Goal: Transaction & Acquisition: Obtain resource

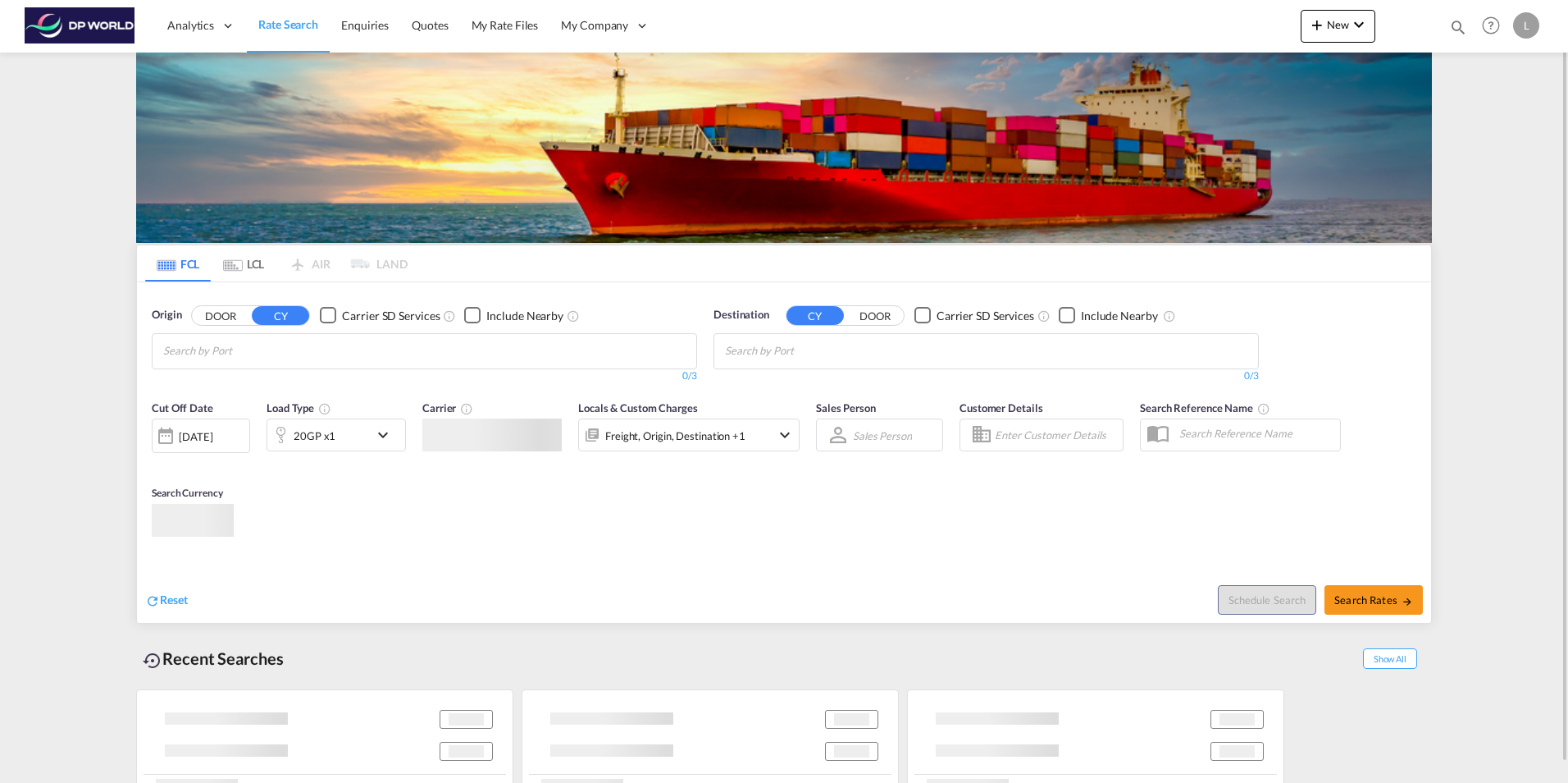
click at [231, 349] on input "Chips input." at bounding box center [241, 352] width 156 height 27
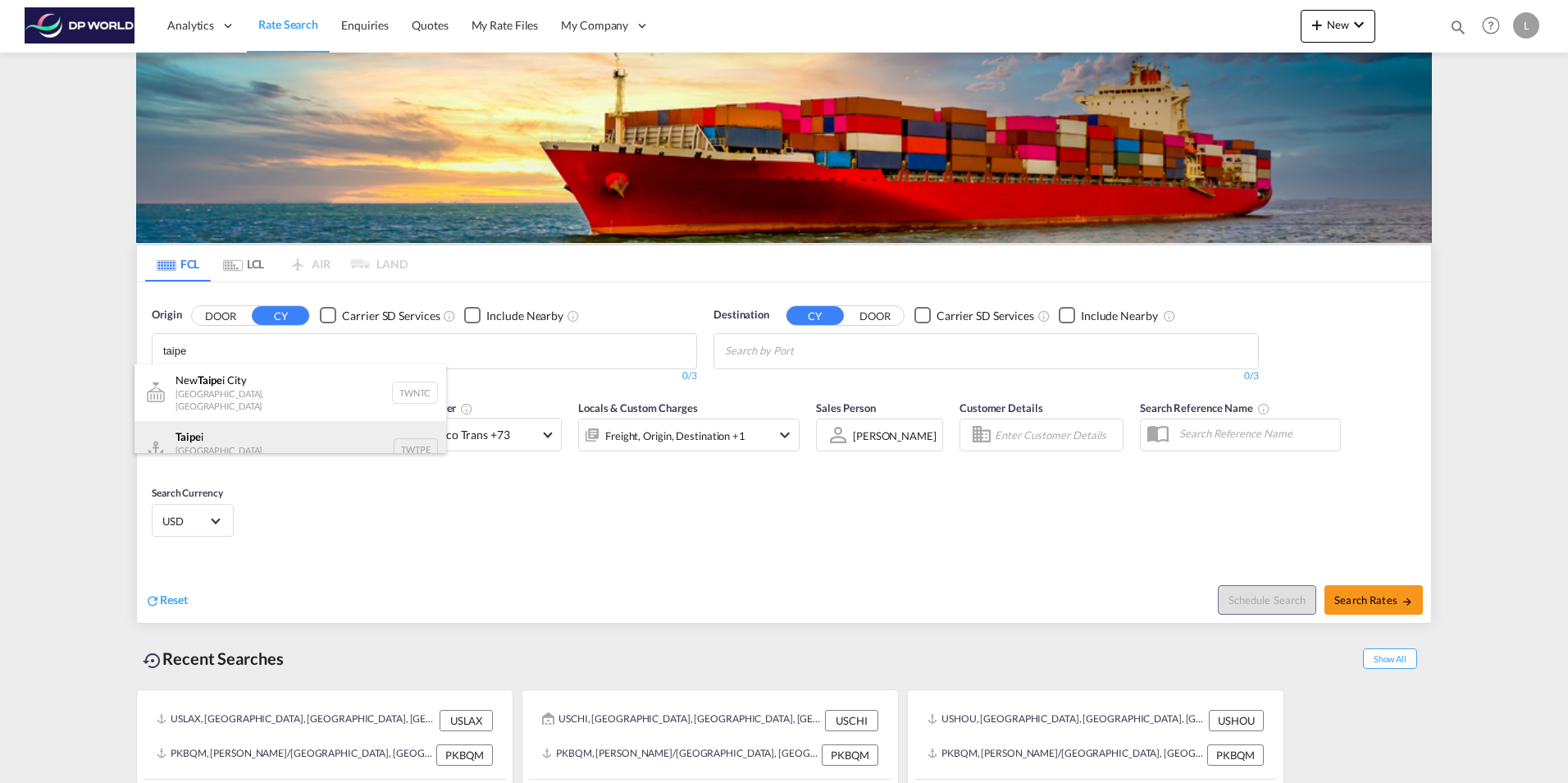
type input "taipe"
click at [243, 437] on div "Taipe i Taiwan, Province of China TWTPE" at bounding box center [291, 449] width 311 height 57
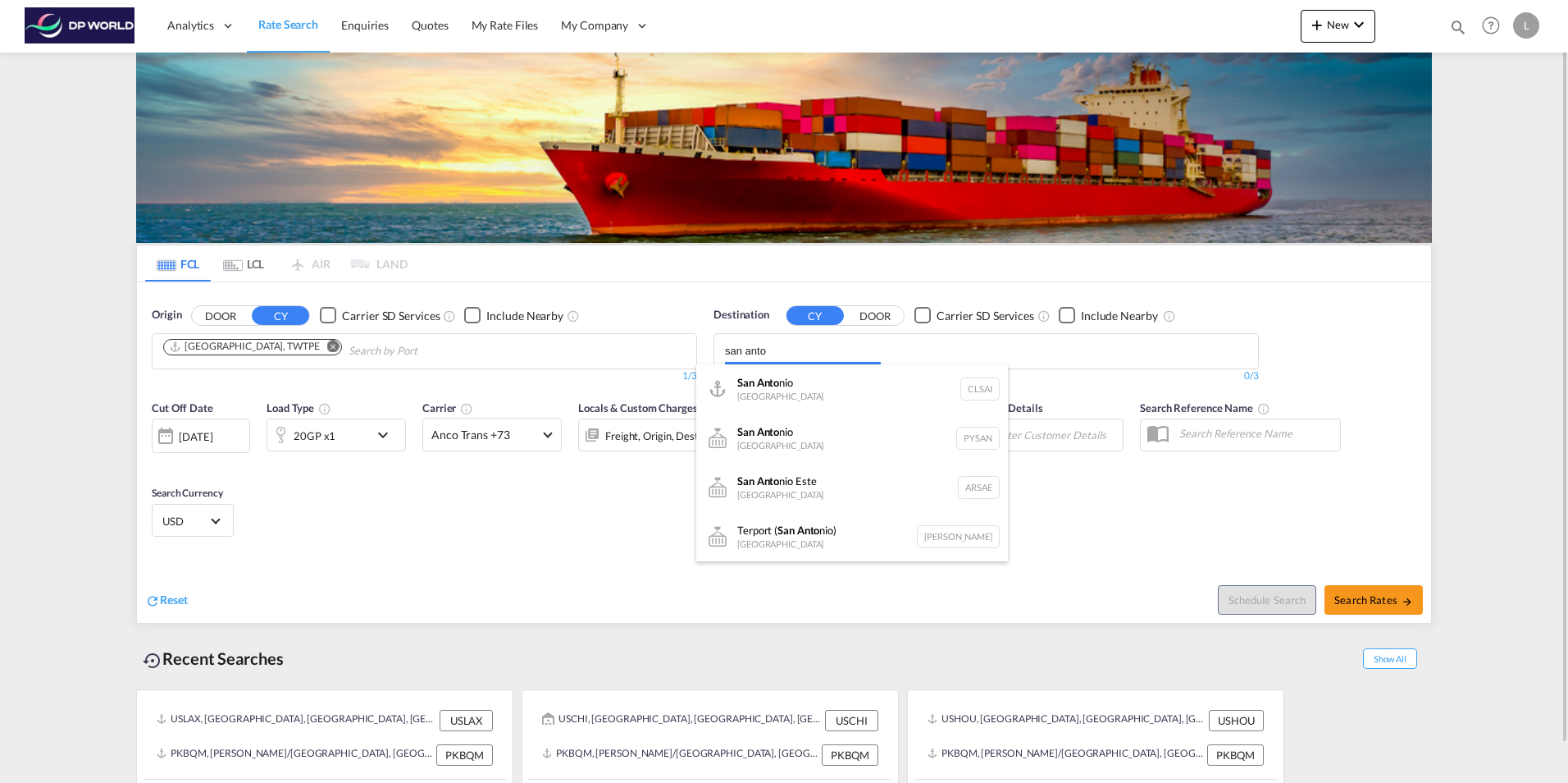
drag, startPoint x: 803, startPoint y: 355, endPoint x: 416, endPoint y: 340, distance: 387.3
click at [418, 340] on body "Analytics Dashboard Rate Search Enquiries Quotes My Rate Files My Company" at bounding box center [784, 392] width 1568 height 783
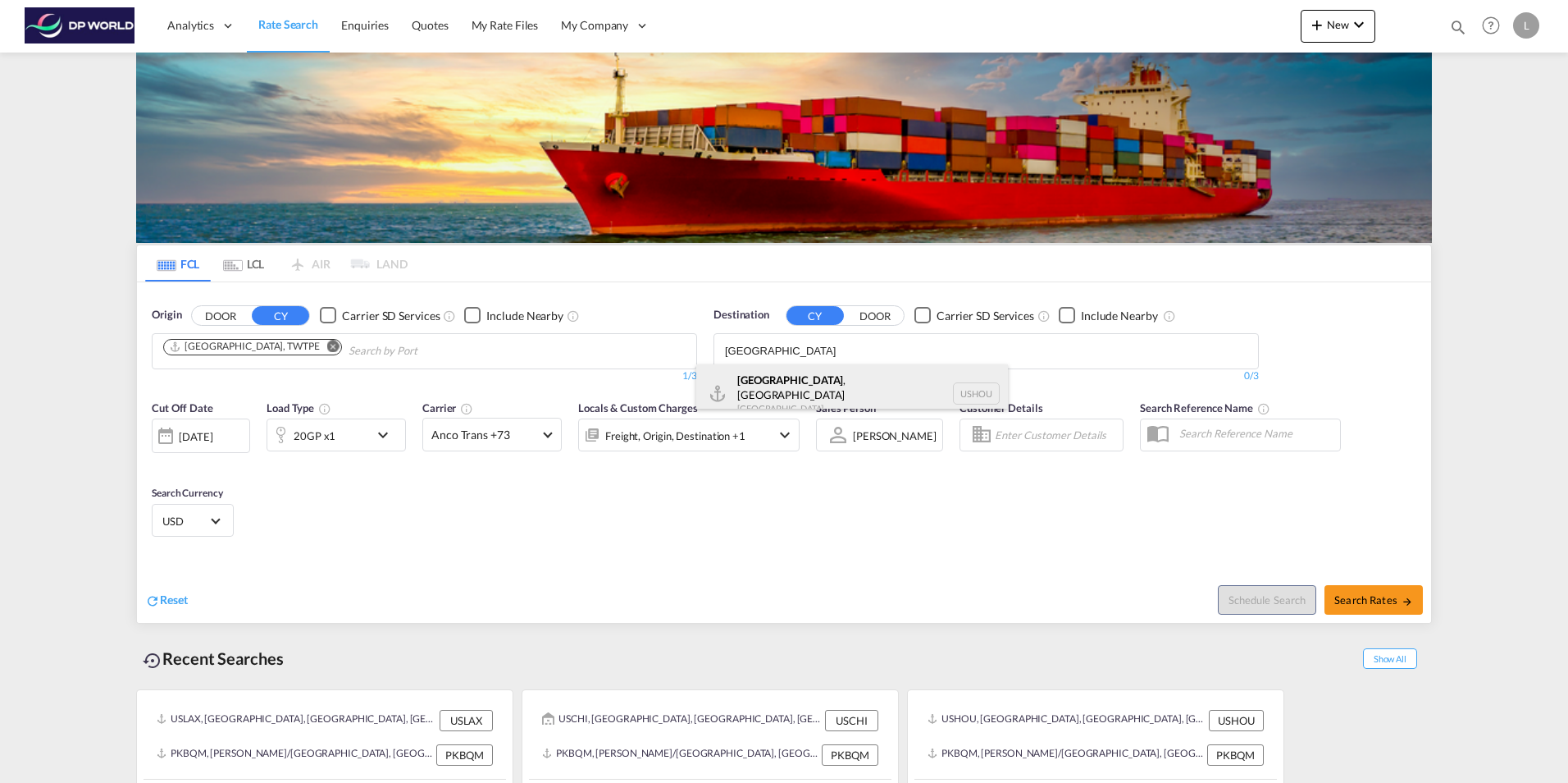
type input "[GEOGRAPHIC_DATA]"
click at [823, 390] on div "[GEOGRAPHIC_DATA] , [GEOGRAPHIC_DATA] [GEOGRAPHIC_DATA] USHOU" at bounding box center [852, 393] width 311 height 59
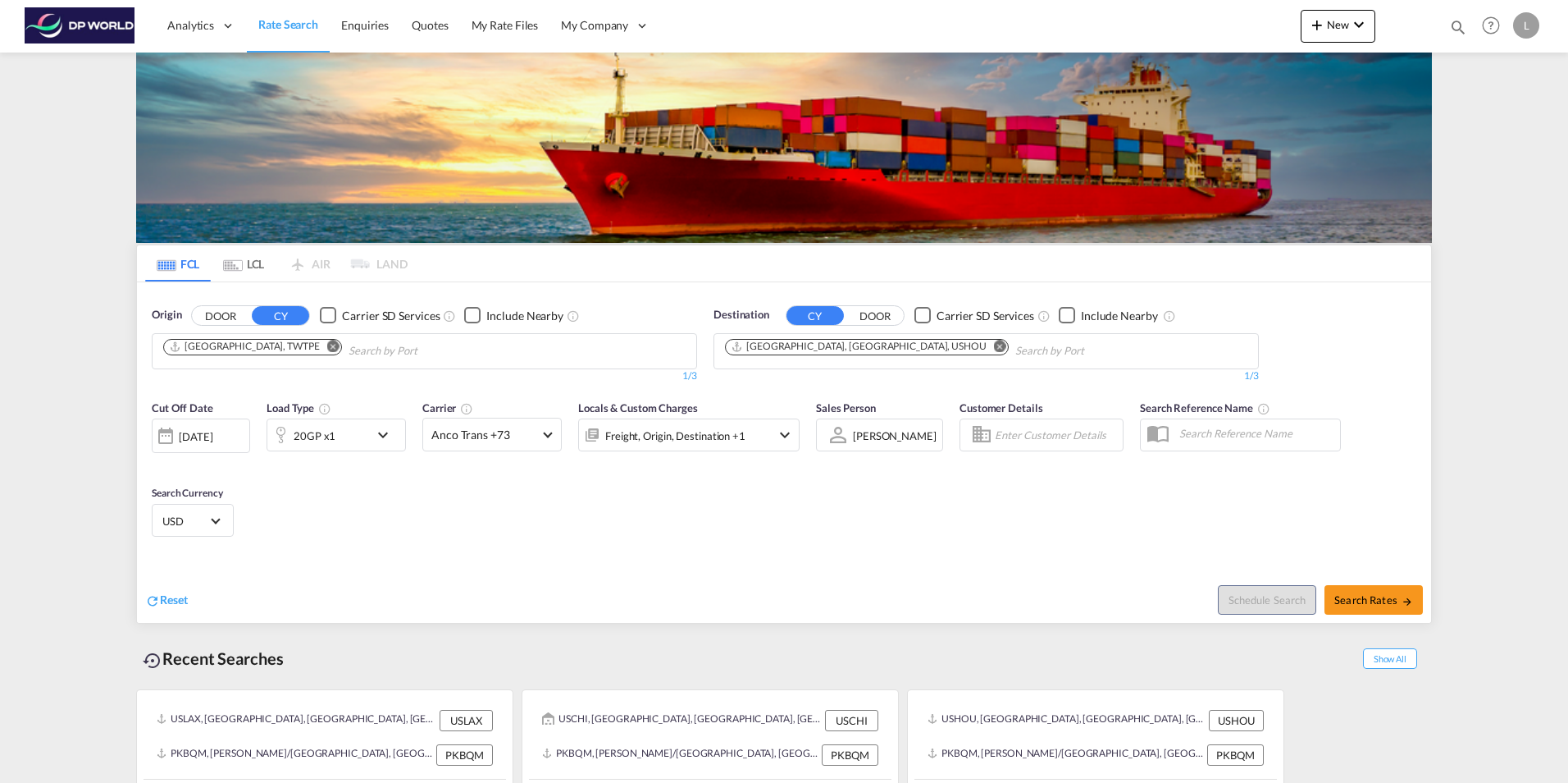
click at [994, 347] on md-icon "Remove" at bounding box center [1000, 346] width 12 height 12
click at [765, 352] on body "Analytics Dashboard Rate Search Enquiries Quotes My Rate Files My Company" at bounding box center [784, 392] width 1568 height 783
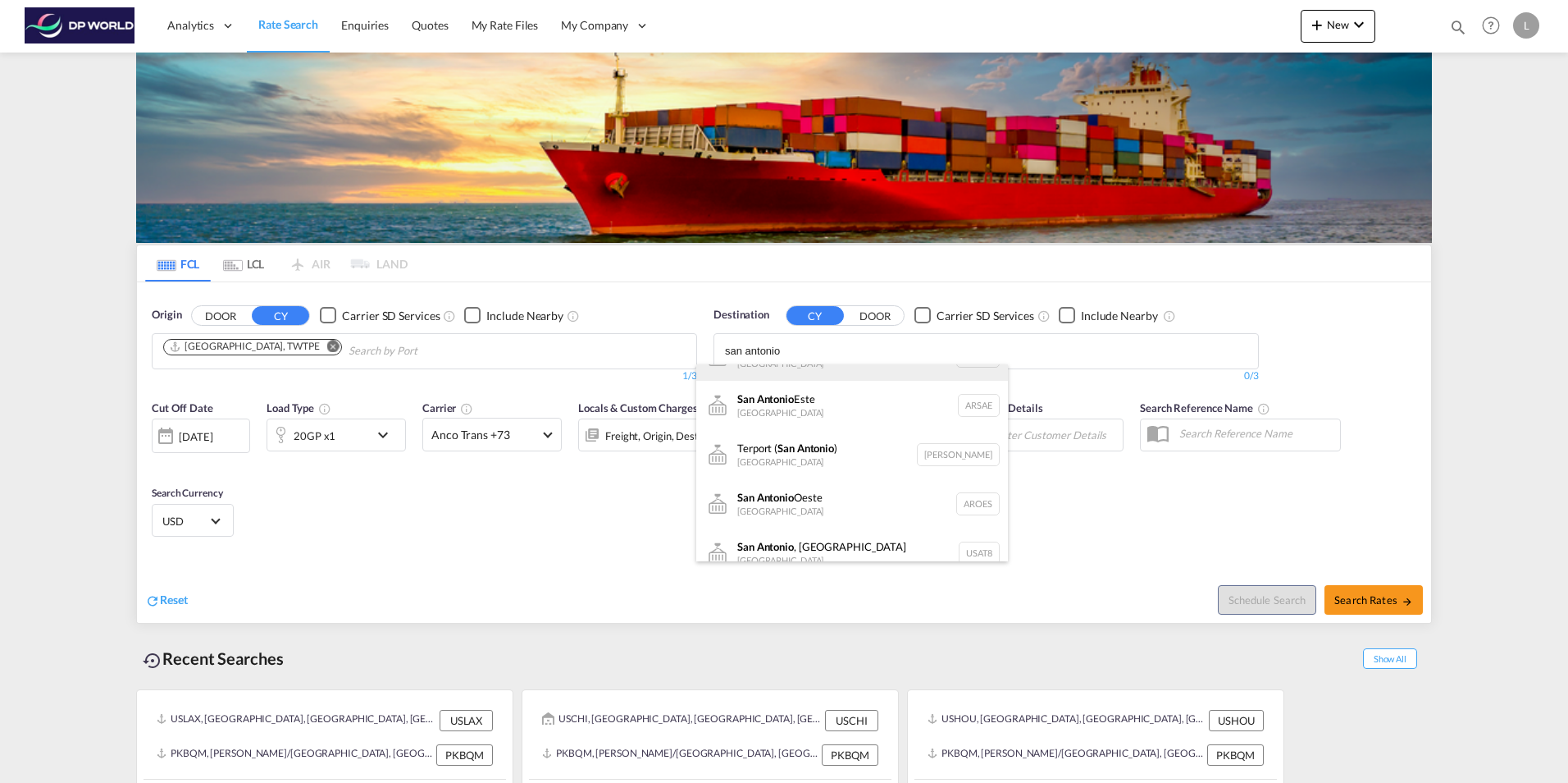
scroll to position [147, 0]
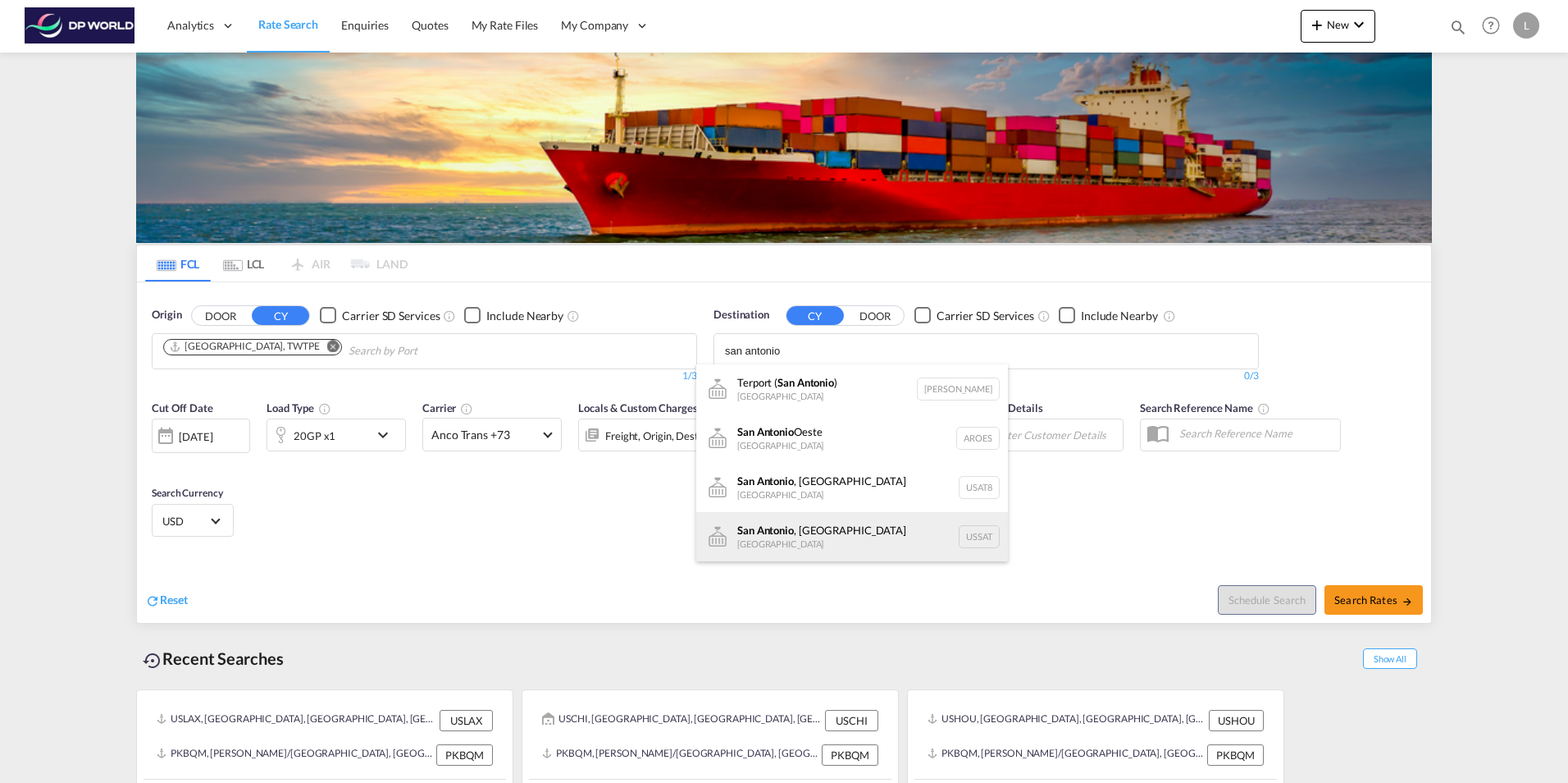
type input "san antonio"
click at [787, 537] on div "San Antonio , TX United States USSAT" at bounding box center [852, 536] width 311 height 49
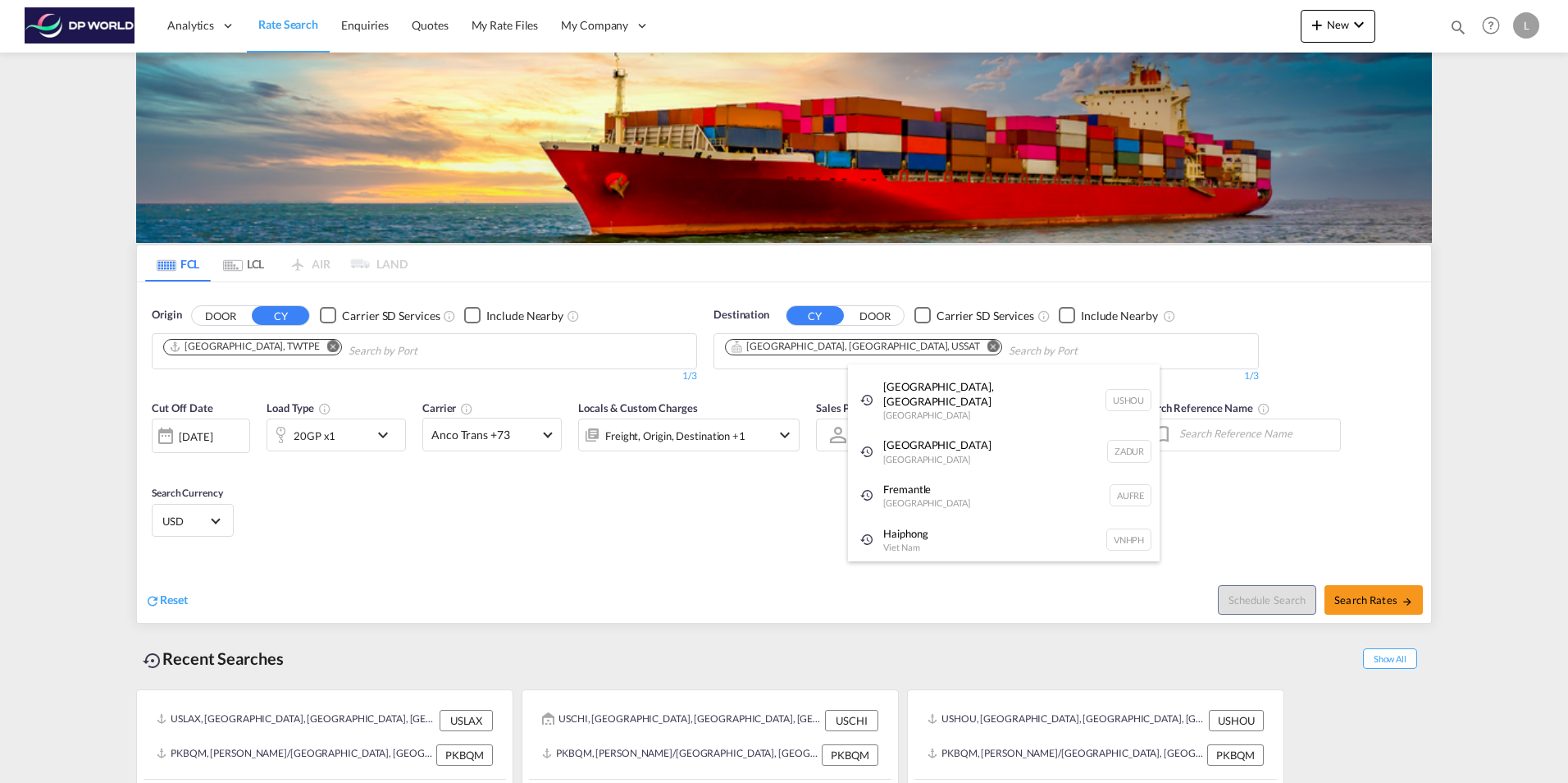
scroll to position [25, 0]
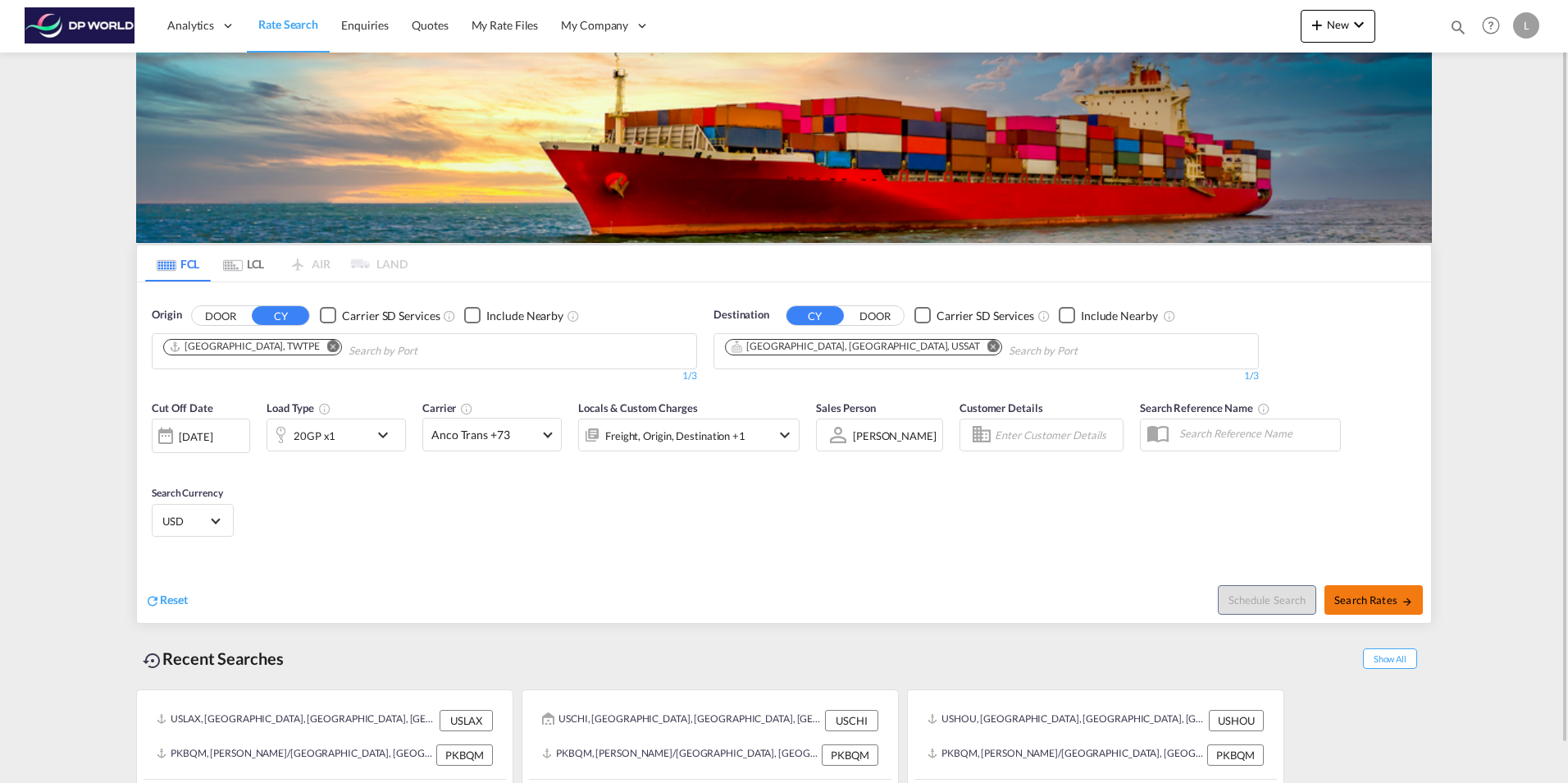
click at [1393, 598] on span "Search Rates" at bounding box center [1373, 600] width 79 height 13
type input "TWTPE to USSAT / 12 Aug 2025"
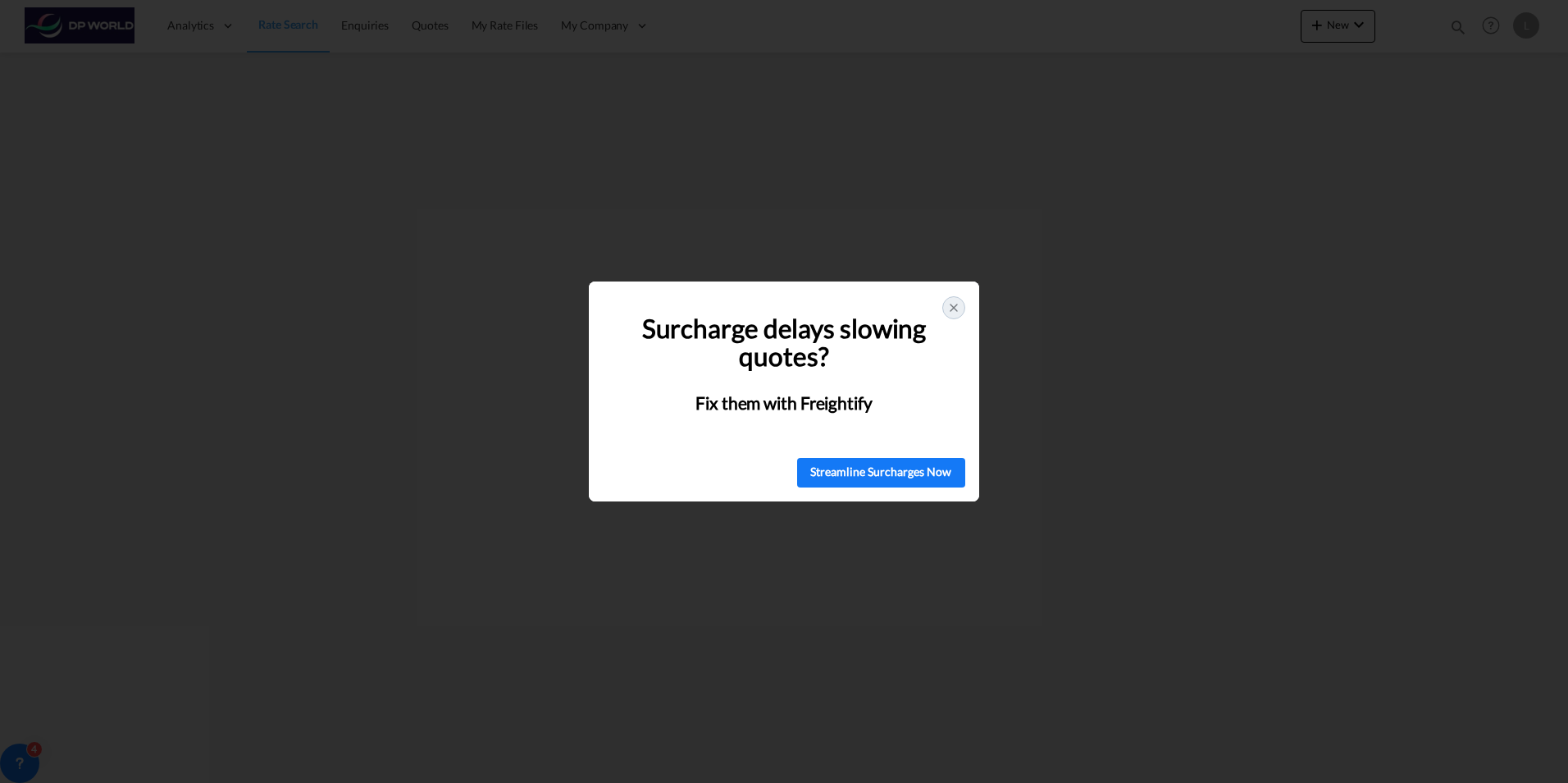
click at [956, 309] on icon at bounding box center [953, 307] width 13 height 13
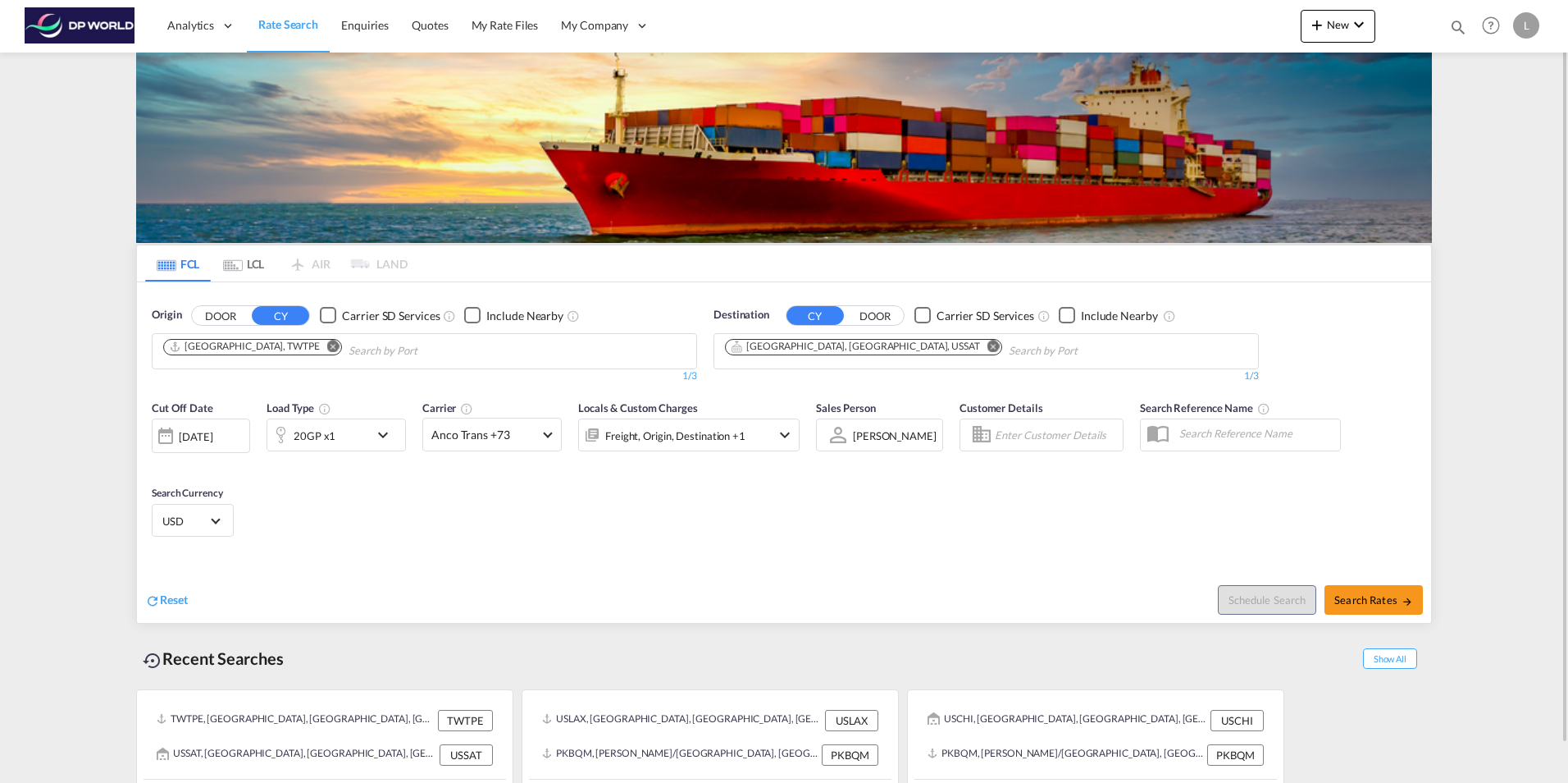
drag, startPoint x: 857, startPoint y: 343, endPoint x: 843, endPoint y: 341, distance: 14.1
click at [988, 342] on md-icon "Remove" at bounding box center [993, 346] width 12 height 12
click at [791, 351] on input "Chips input." at bounding box center [803, 352] width 156 height 27
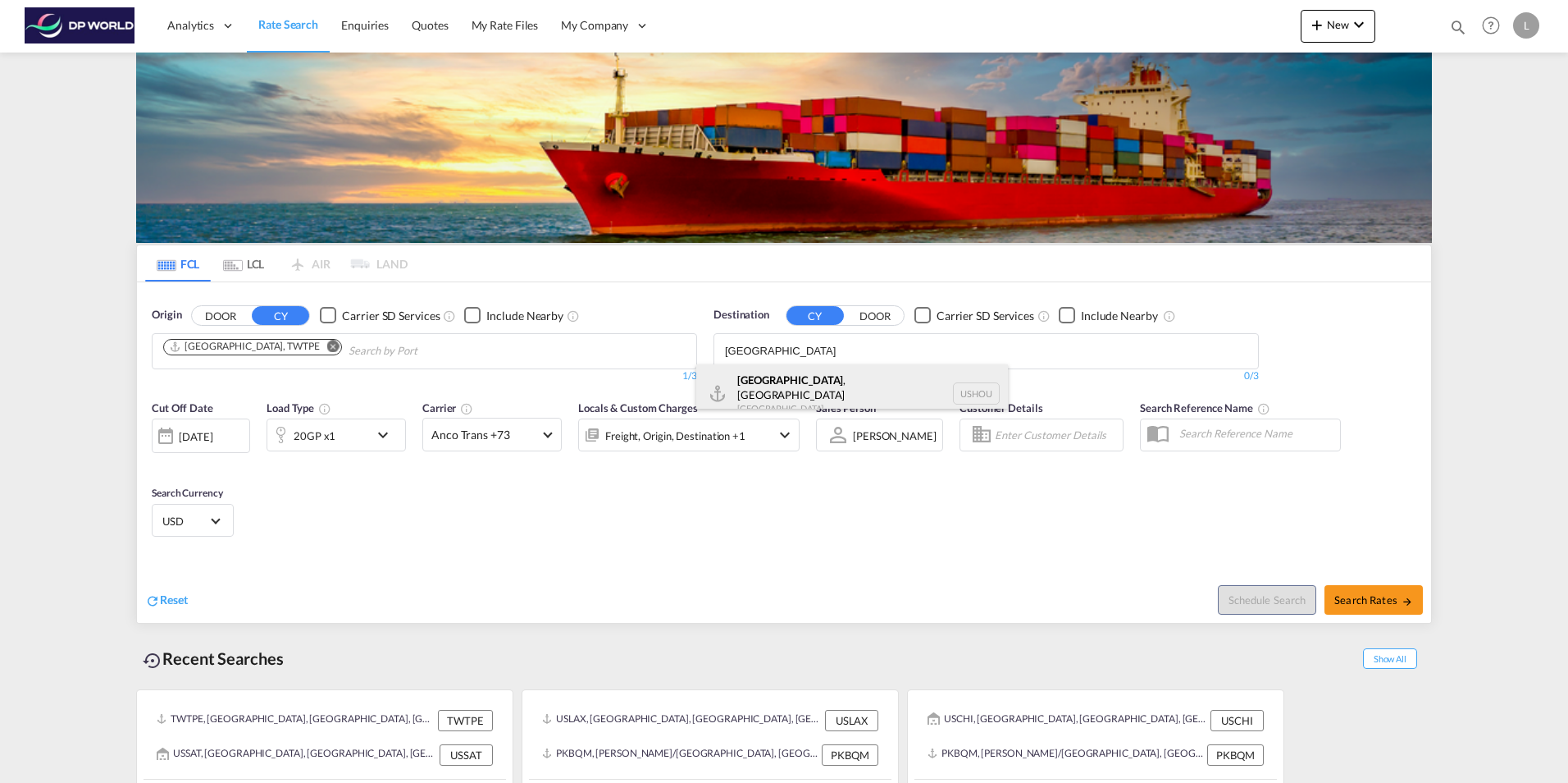
type input "[GEOGRAPHIC_DATA]"
click at [825, 391] on div "[GEOGRAPHIC_DATA] , [GEOGRAPHIC_DATA] [GEOGRAPHIC_DATA] USHOU" at bounding box center [852, 393] width 311 height 59
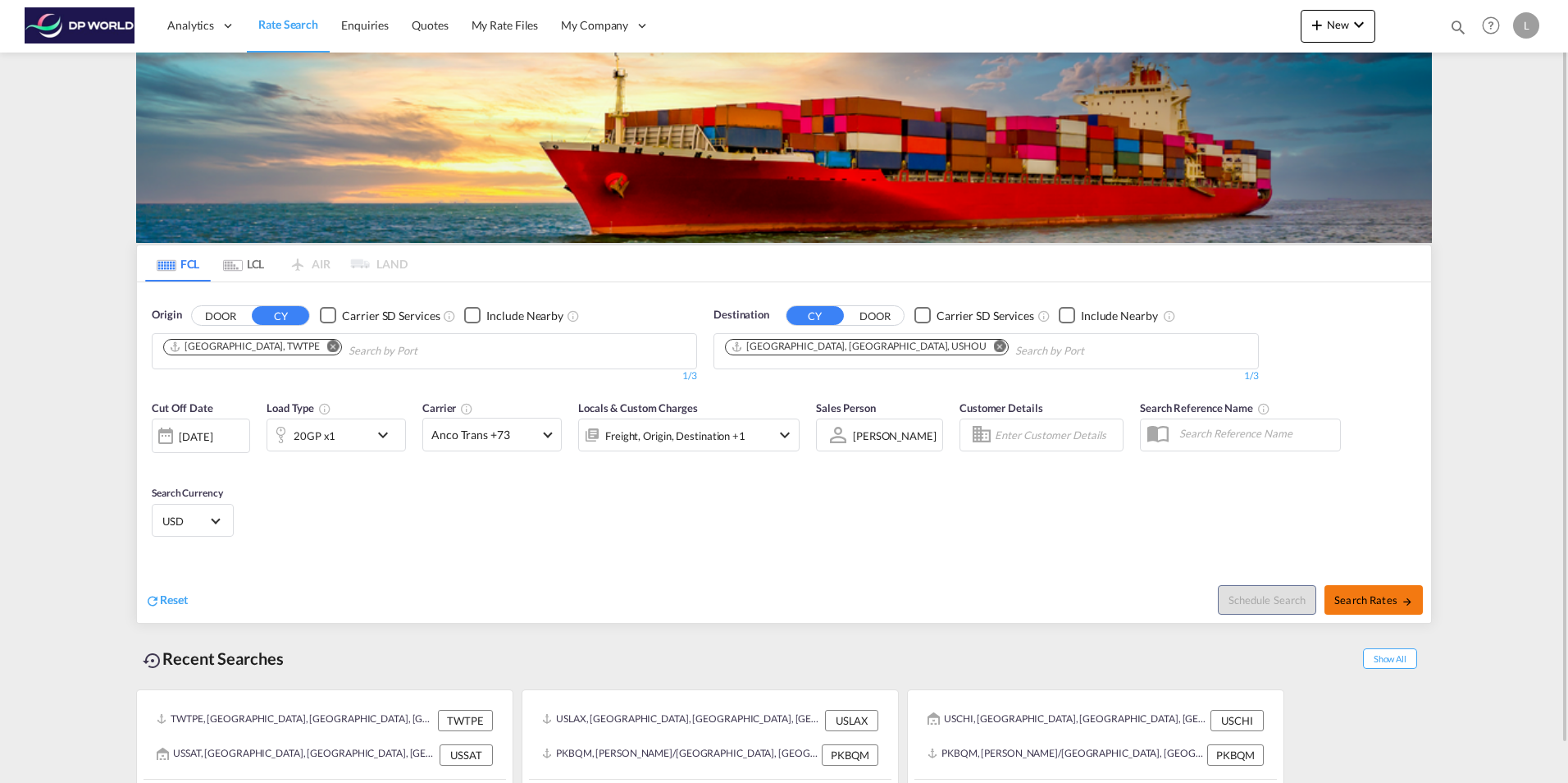
click at [1375, 599] on span "Search Rates" at bounding box center [1373, 600] width 79 height 13
type input "TWTPE to USHOU / [DATE]"
